Goal: Information Seeking & Learning: Check status

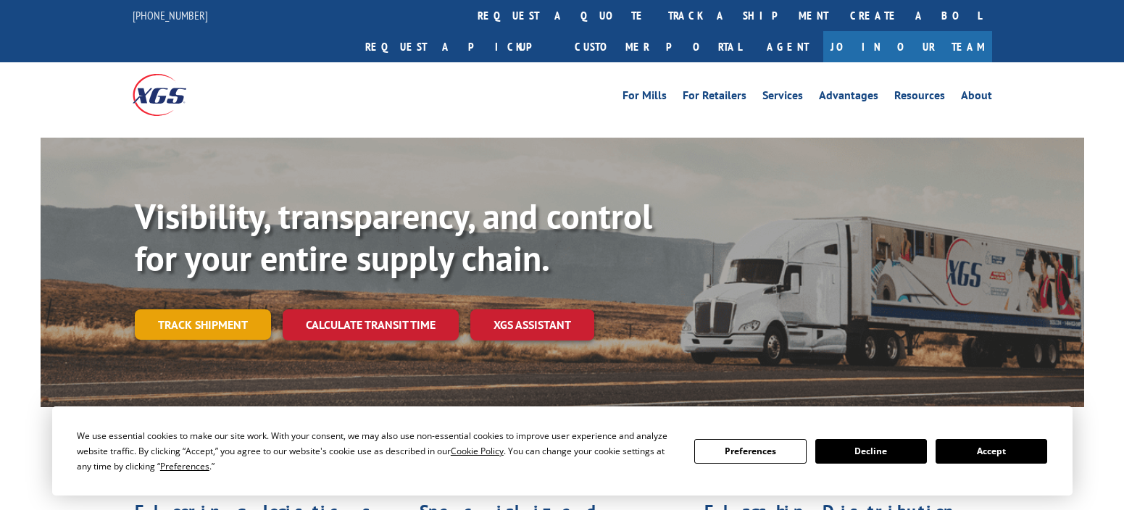
click at [213, 309] on link "Track shipment" at bounding box center [203, 324] width 136 height 30
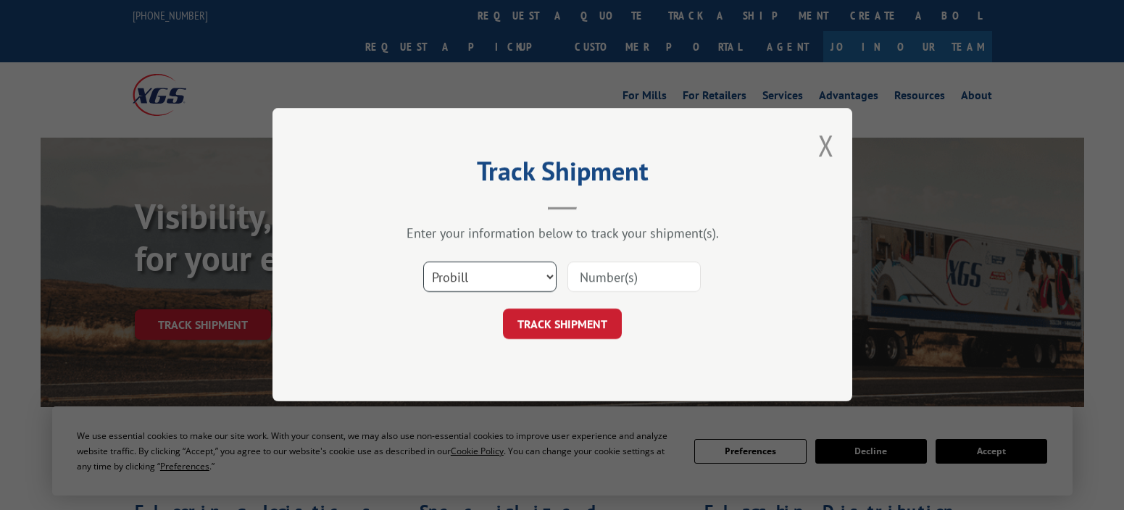
click at [541, 270] on select "Select category... Probill BOL PO" at bounding box center [489, 277] width 133 height 30
select select "po"
click at [423, 262] on select "Select category... Probill BOL PO" at bounding box center [489, 277] width 133 height 30
click at [612, 268] on input at bounding box center [633, 277] width 133 height 30
type input "297378824"
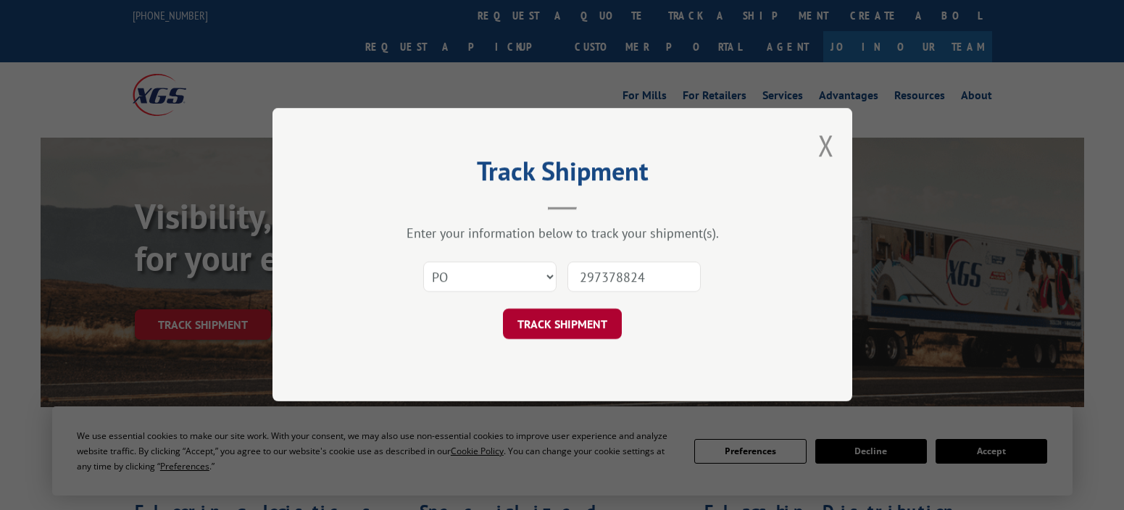
click at [564, 328] on button "TRACK SHIPMENT" at bounding box center [562, 324] width 119 height 30
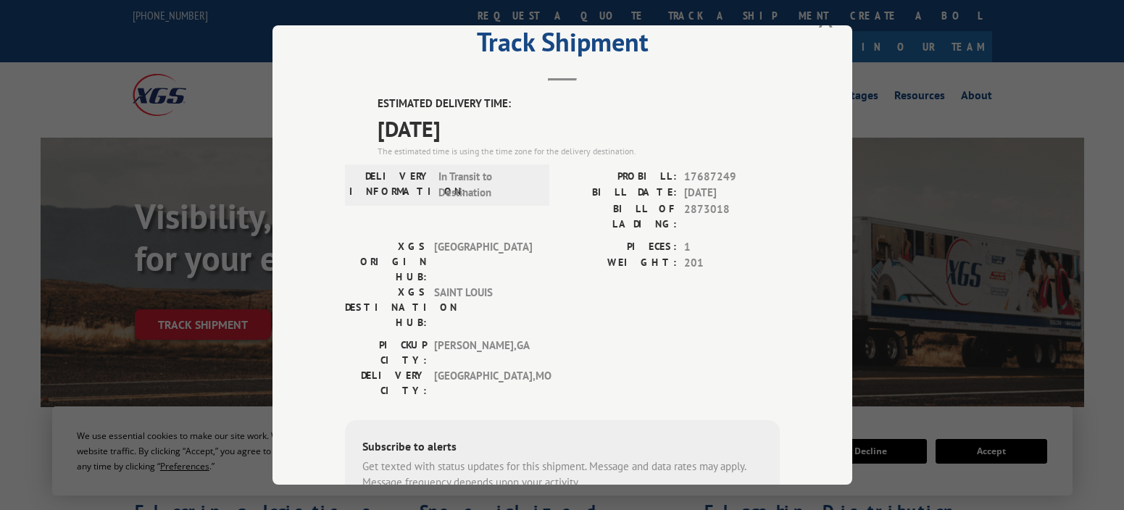
scroll to position [72, 0]
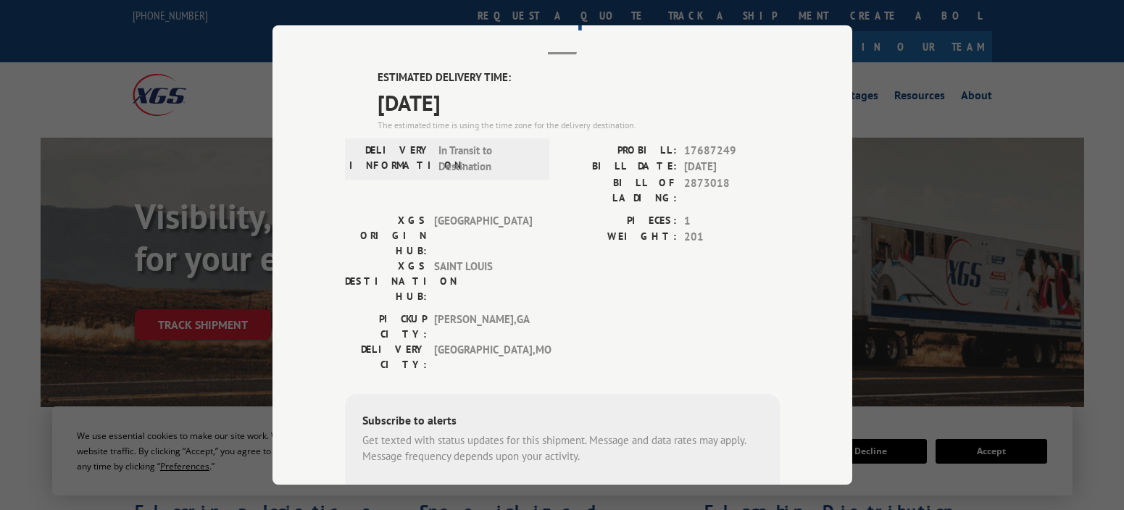
click at [1049, 65] on div "Track Shipment ESTIMATED DELIVERY TIME: [DATE] The estimated time is using the …" at bounding box center [562, 255] width 1124 height 510
click at [31, 392] on div "Track Shipment ESTIMATED DELIVERY TIME: [DATE] The estimated time is using the …" at bounding box center [562, 255] width 1124 height 510
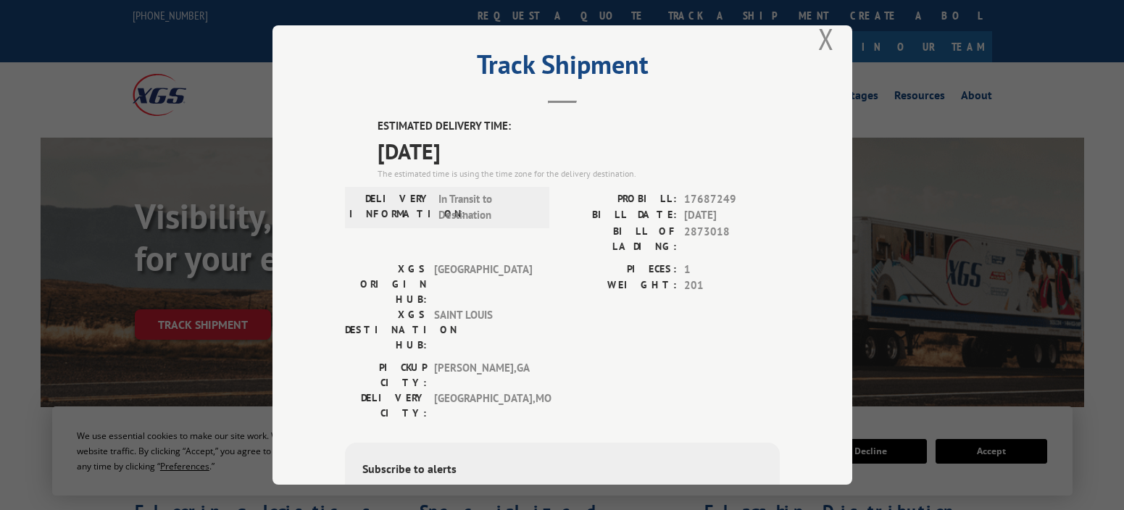
scroll to position [0, 0]
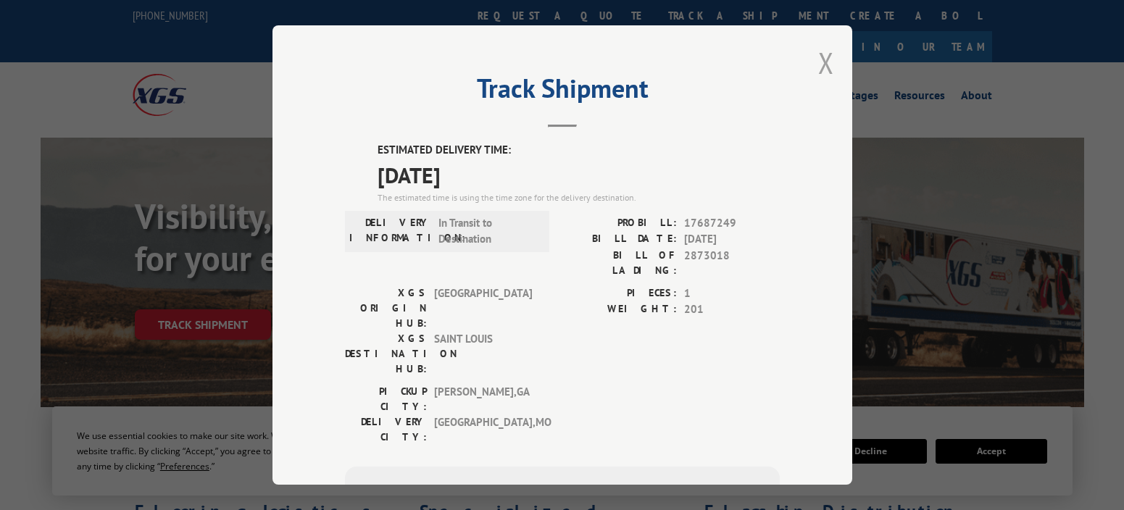
click at [820, 59] on button "Close modal" at bounding box center [826, 62] width 16 height 38
